Goal: Task Accomplishment & Management: Complete application form

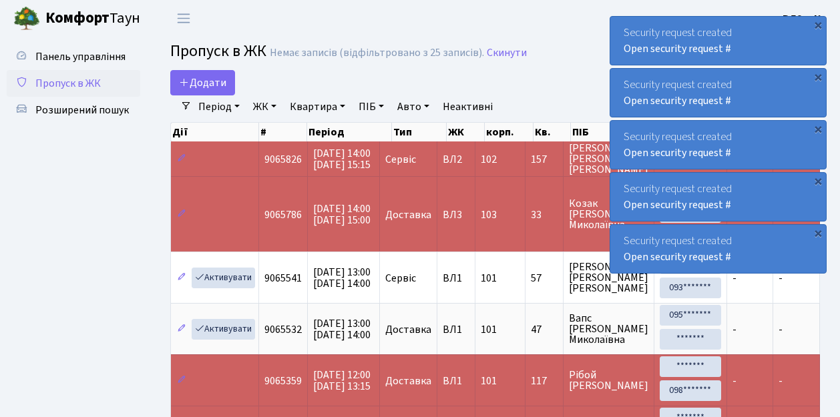
select select "25"
click at [200, 85] on span "Додати" at bounding box center [202, 82] width 47 height 15
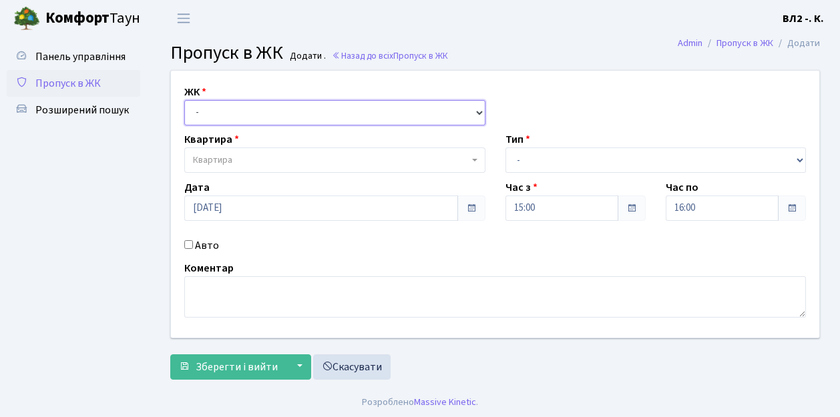
click at [199, 110] on select "- ВЛ1, Ужгородський пров., 4/1 ВЛ2, пр.Голосіївський, 76 ВЛ3, пр.Голосіївський,…" at bounding box center [334, 112] width 301 height 25
select select "317"
click at [184, 100] on select "- ВЛ1, Ужгородський пров., 4/1 ВЛ2, пр.Голосіївський, 76 ВЛ3, пр.Голосіївський,…" at bounding box center [334, 112] width 301 height 25
select select
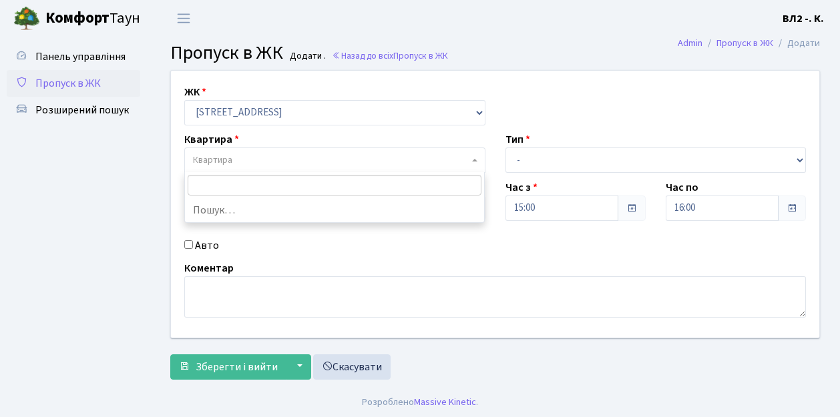
click at [250, 162] on span "Квартира" at bounding box center [331, 160] width 276 height 13
type input "102"
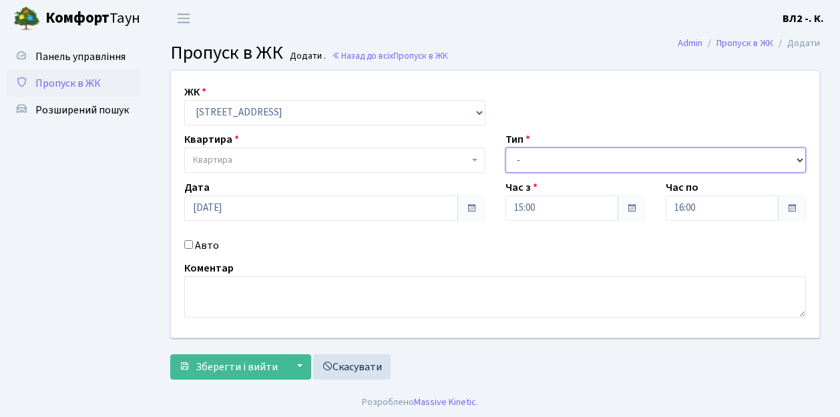
click at [548, 159] on select "- Доставка Таксі Гості Сервіс" at bounding box center [656, 160] width 301 height 25
select select "3"
click at [506, 148] on select "- Доставка Таксі Гості Сервіс" at bounding box center [656, 160] width 301 height 25
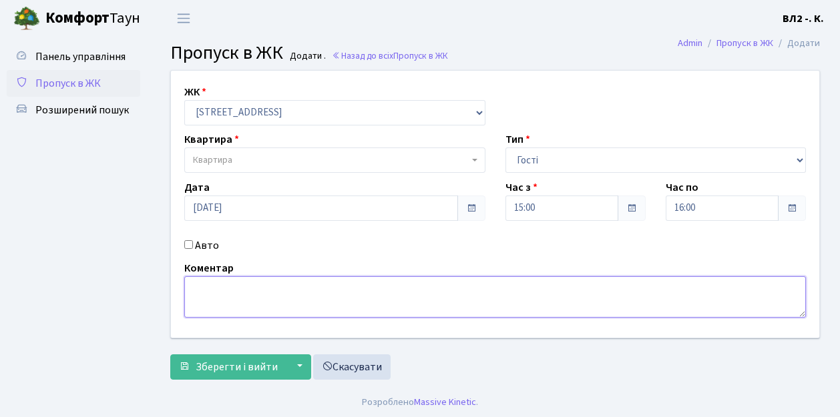
click at [198, 291] on textarea at bounding box center [495, 297] width 622 height 41
type textarea "гості"
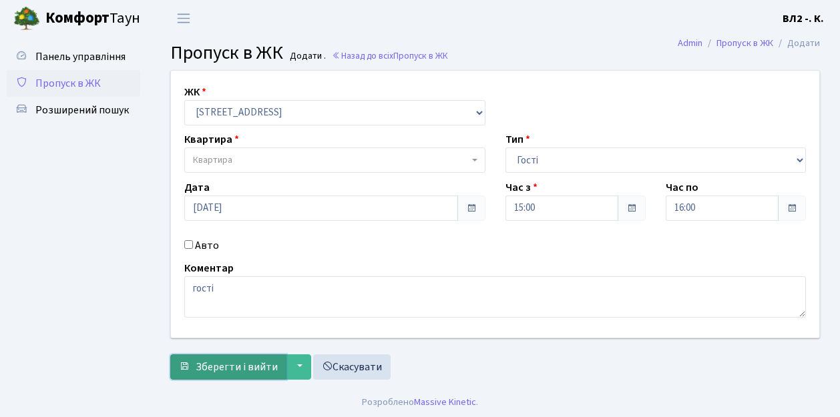
click at [240, 370] on span "Зберегти і вийти" at bounding box center [237, 367] width 82 height 15
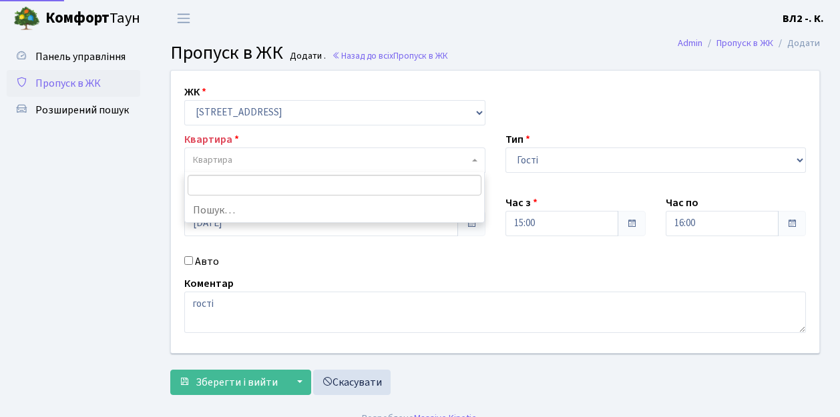
click at [299, 159] on span "Квартира" at bounding box center [331, 160] width 276 height 13
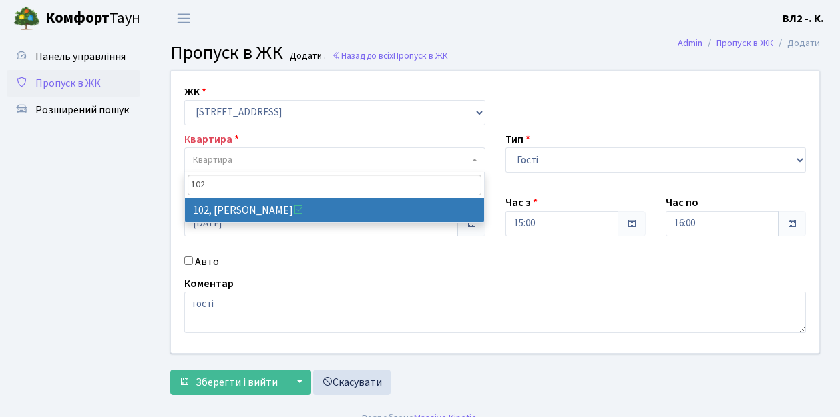
type input "102"
select select "38242"
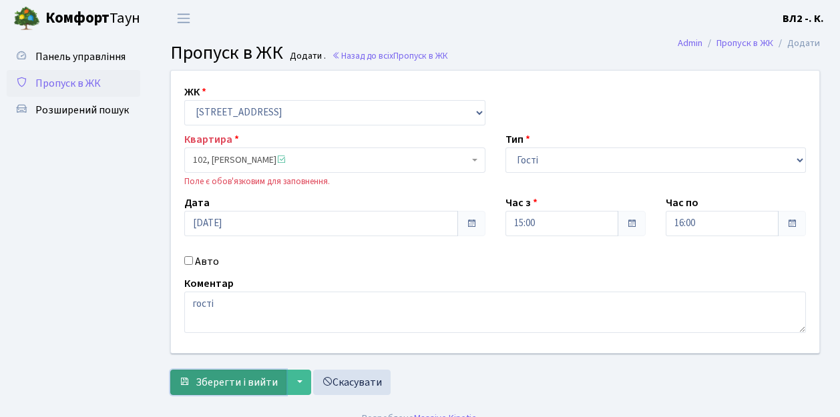
click at [226, 382] on span "Зберегти і вийти" at bounding box center [237, 382] width 82 height 15
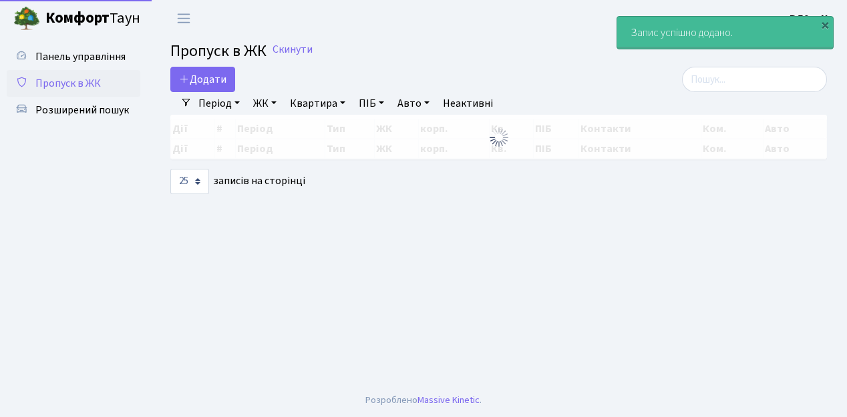
select select "25"
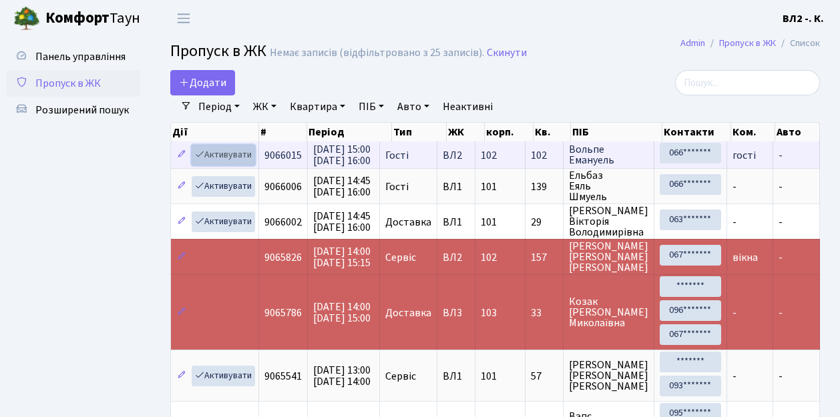
click at [228, 156] on link "Активувати" at bounding box center [223, 155] width 63 height 21
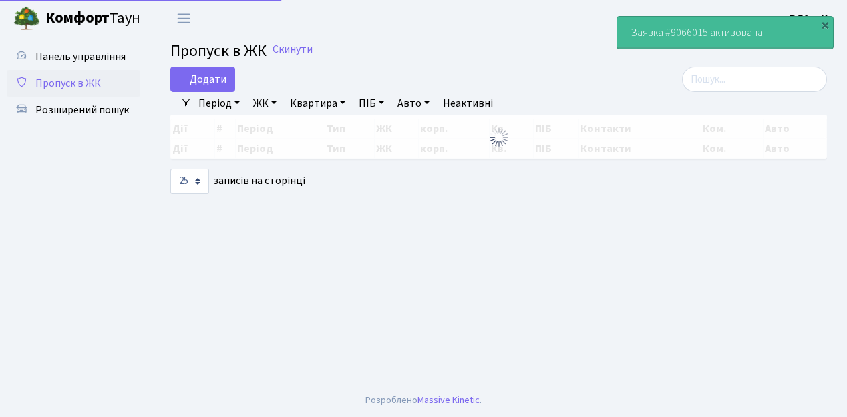
select select "25"
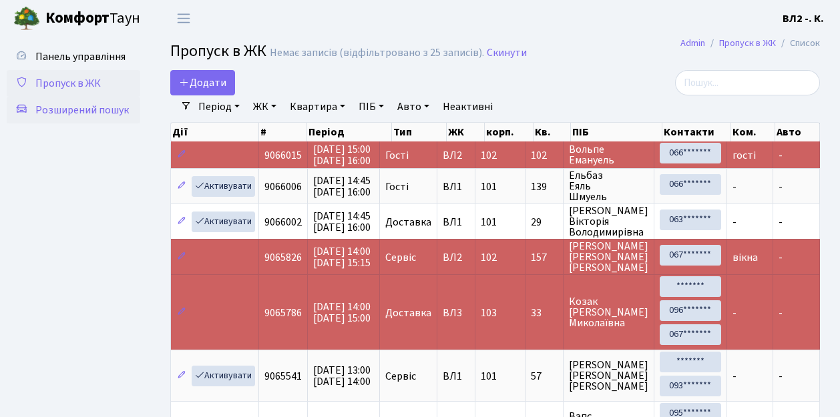
click at [85, 110] on span "Розширений пошук" at bounding box center [82, 110] width 94 height 15
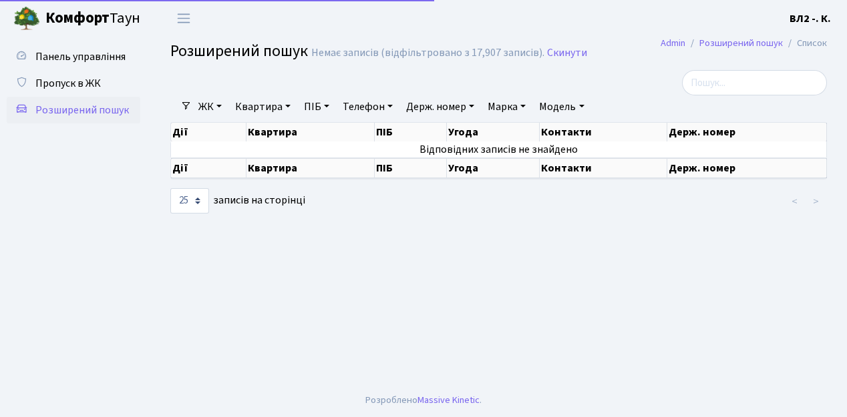
select select "25"
click at [266, 105] on link "Квартира" at bounding box center [263, 107] width 66 height 23
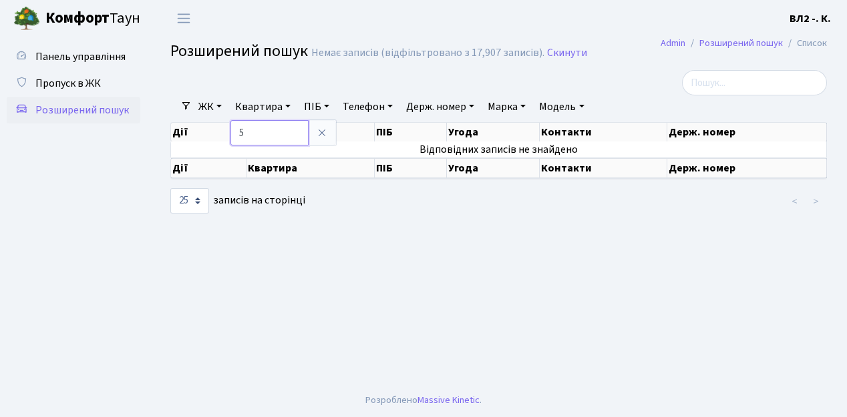
type input "5"
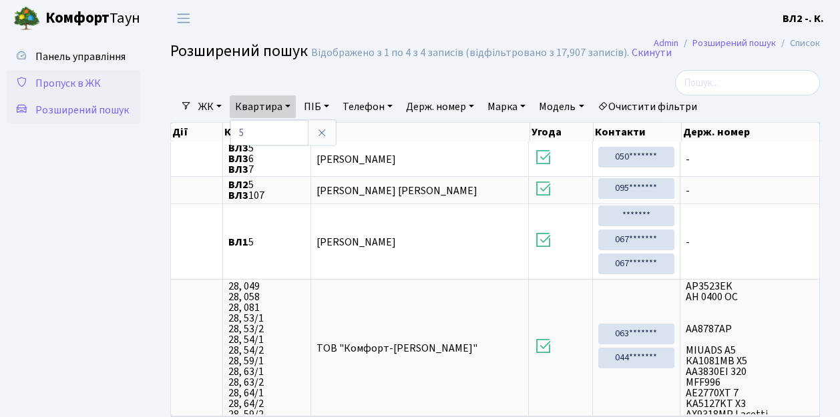
click at [81, 90] on span "Пропуск в ЖК" at bounding box center [67, 83] width 65 height 15
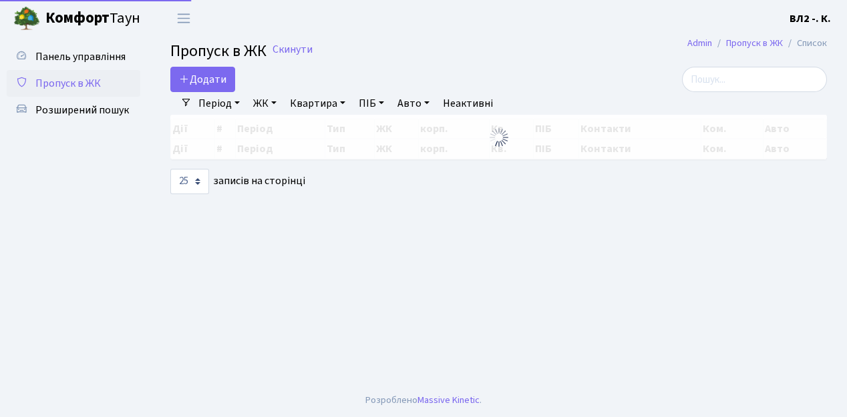
select select "25"
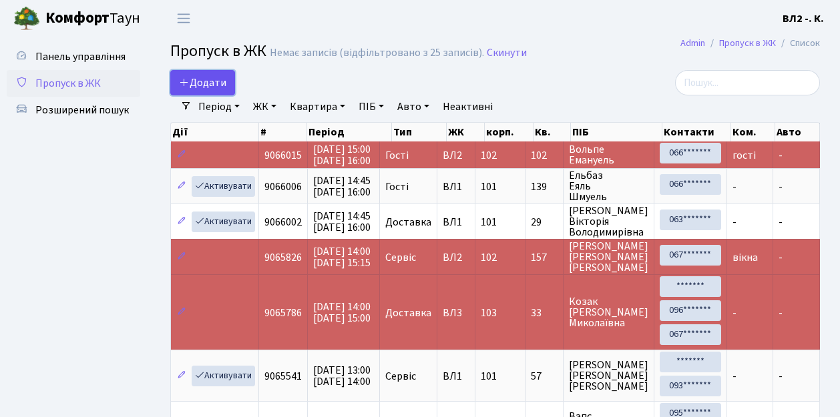
click at [204, 84] on span "Додати" at bounding box center [202, 82] width 47 height 15
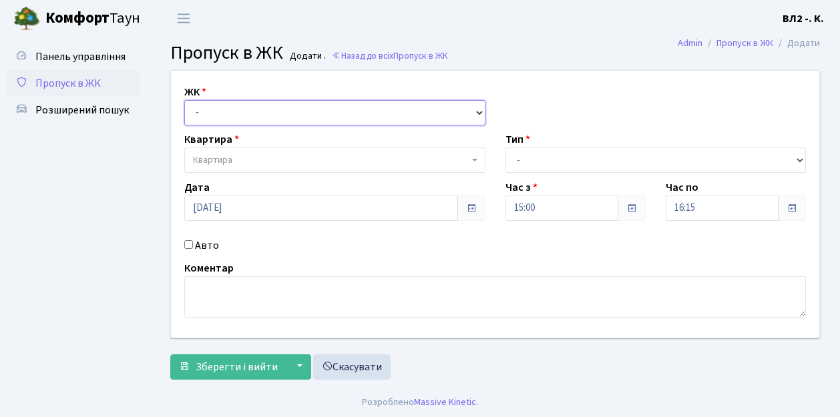
click at [220, 118] on select "- ВЛ1, Ужгородський пров., 4/1 ВЛ2, пр.Голосіївський, 76 ВЛ3, пр.Голосіївський,…" at bounding box center [334, 112] width 301 height 25
select select "317"
click at [184, 100] on select "- ВЛ1, Ужгородський пров., 4/1 ВЛ2, пр.Голосіївський, 76 ВЛ3, пр.Голосіївський,…" at bounding box center [334, 112] width 301 height 25
select select
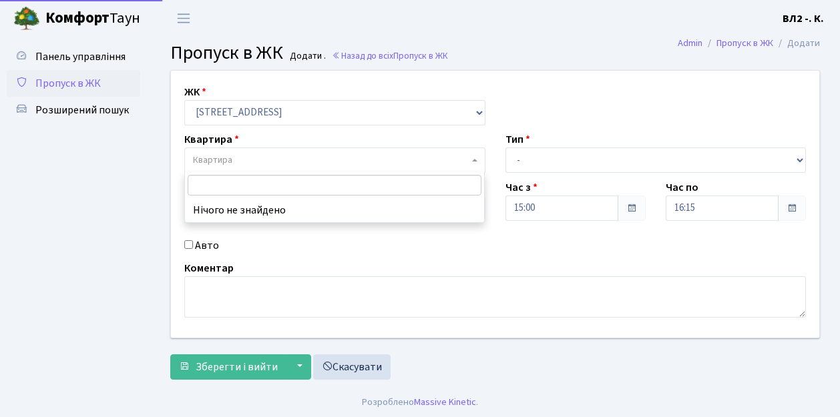
click at [257, 162] on span "Квартира" at bounding box center [331, 160] width 276 height 13
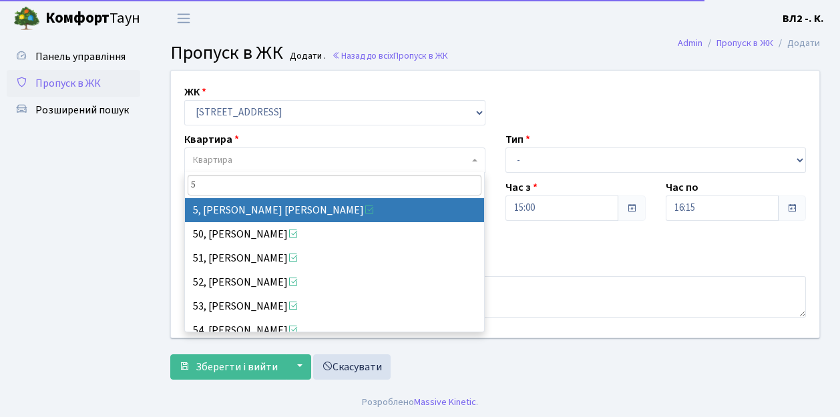
type input "5"
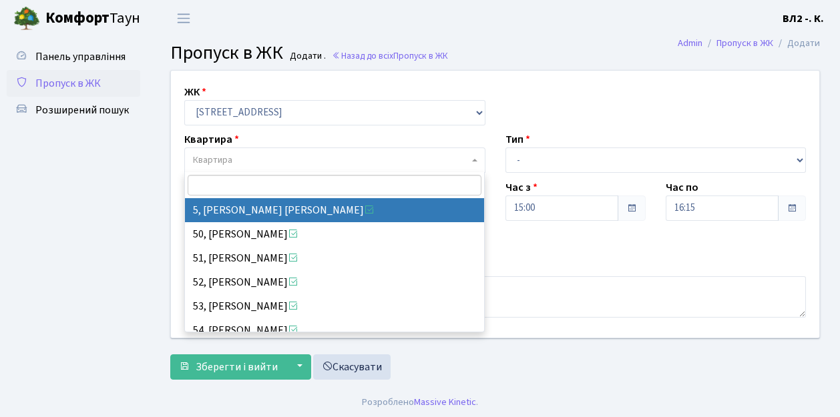
select select "37954"
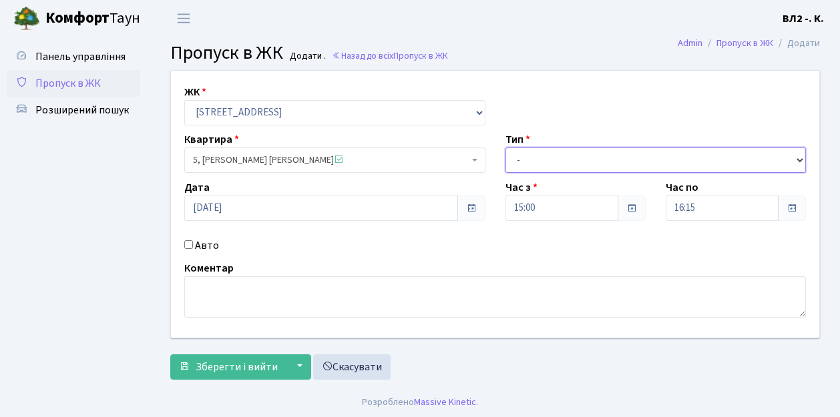
click at [536, 162] on select "- Доставка Таксі Гості Сервіс" at bounding box center [656, 160] width 301 height 25
select select "1"
click at [506, 148] on select "- Доставка Таксі Гості Сервіс" at bounding box center [656, 160] width 301 height 25
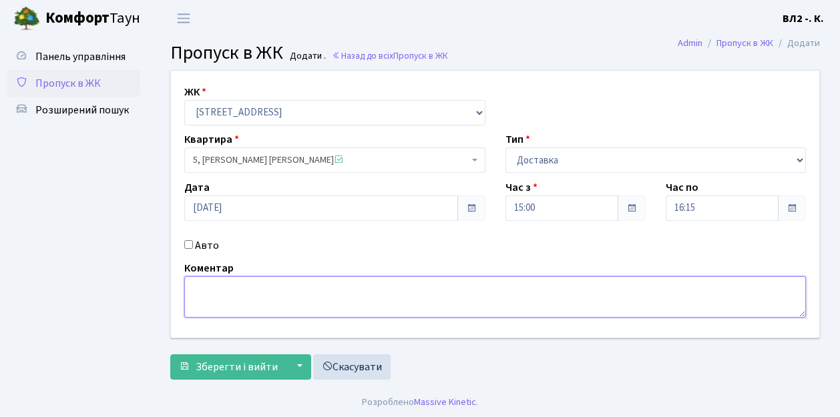
click at [210, 301] on textarea at bounding box center [495, 297] width 622 height 41
click at [231, 288] on textarea "Пдщмщ" at bounding box center [495, 297] width 622 height 41
click at [226, 289] on textarea "Пдщмщ Glovo" at bounding box center [495, 297] width 622 height 41
type textarea "Glovo"
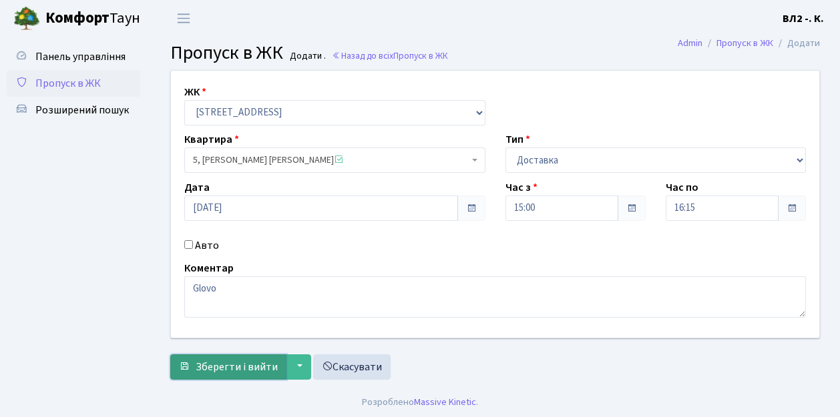
click at [240, 366] on span "Зберегти і вийти" at bounding box center [237, 367] width 82 height 15
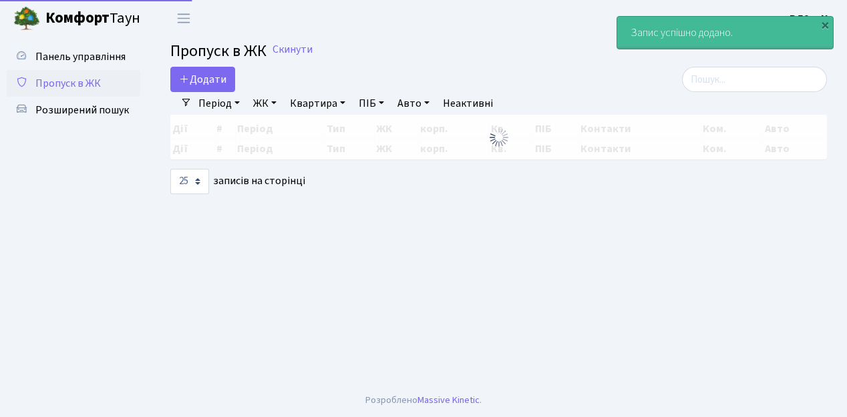
select select "25"
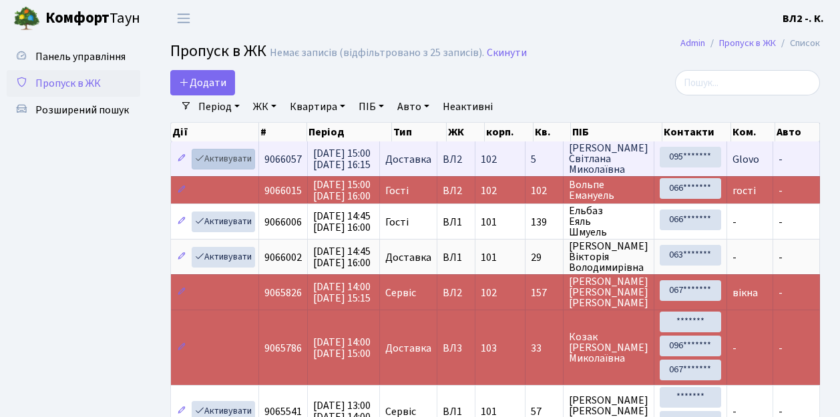
drag, startPoint x: 240, startPoint y: 148, endPoint x: 238, endPoint y: 158, distance: 9.6
click at [238, 156] on td "Активувати" at bounding box center [215, 159] width 88 height 35
click at [238, 158] on link "Активувати" at bounding box center [223, 159] width 63 height 21
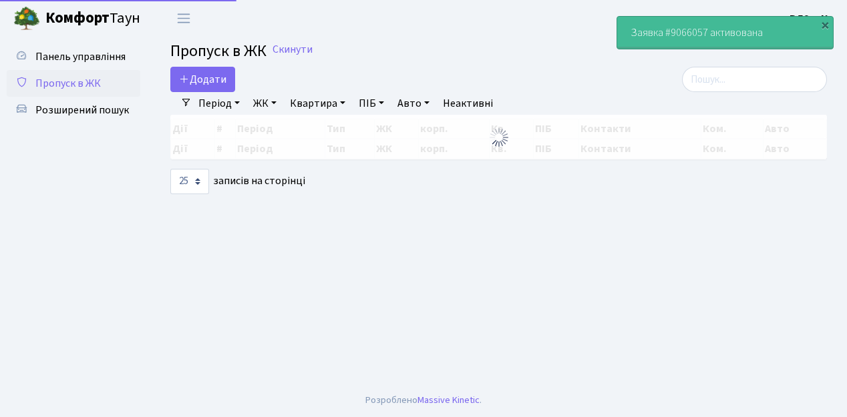
select select "25"
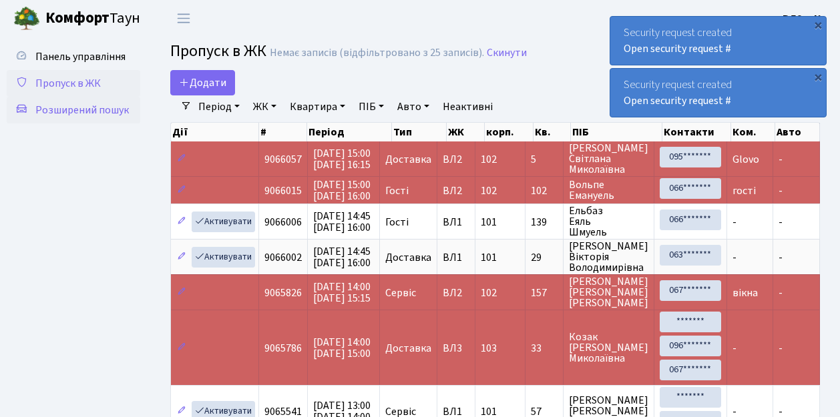
click at [71, 114] on span "Розширений пошук" at bounding box center [82, 110] width 94 height 15
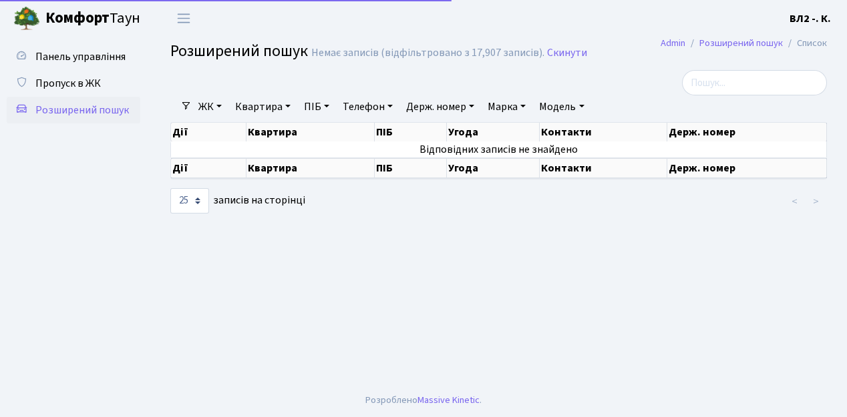
select select "25"
click at [265, 104] on link "Квартира" at bounding box center [263, 107] width 66 height 23
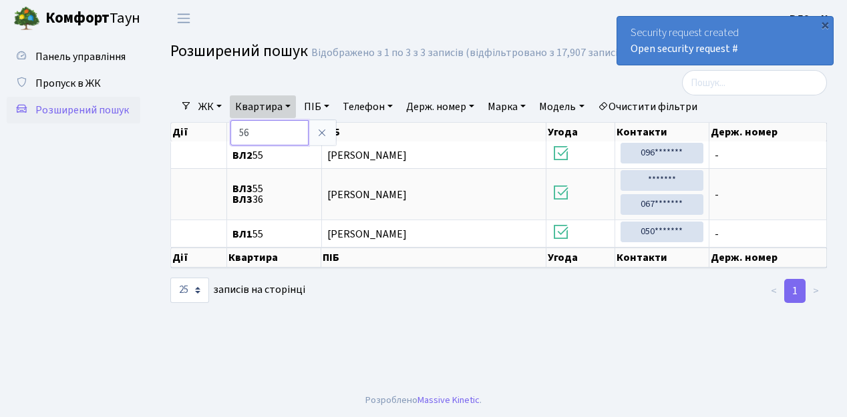
type input "56"
